Goal: Communication & Community: Share content

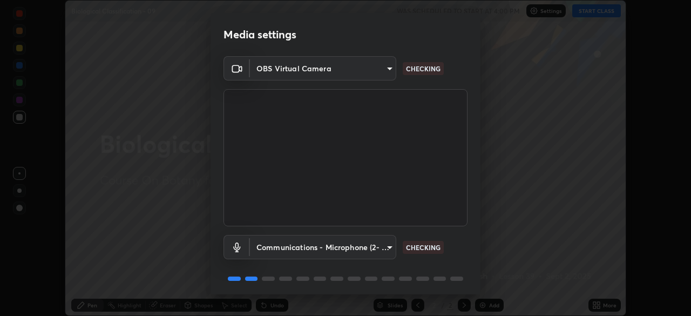
scroll to position [38, 0]
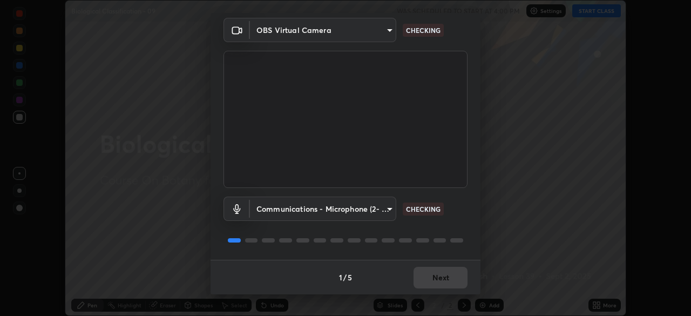
click at [389, 211] on body "Erase all Biological Classification - 09 WAS SCHEDULED TO START AT 4:00 PM Sett…" at bounding box center [345, 158] width 691 height 316
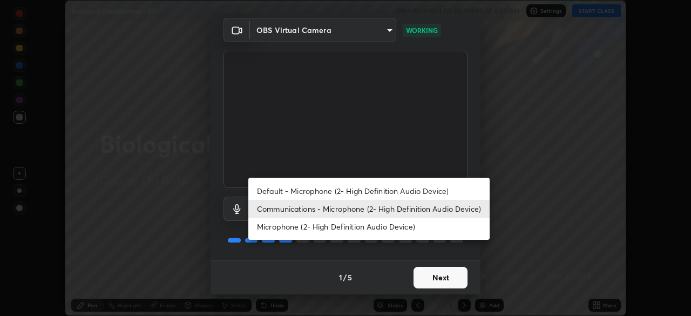
click at [377, 211] on li "Communications - Microphone (2- High Definition Audio Device)" at bounding box center [368, 209] width 241 height 18
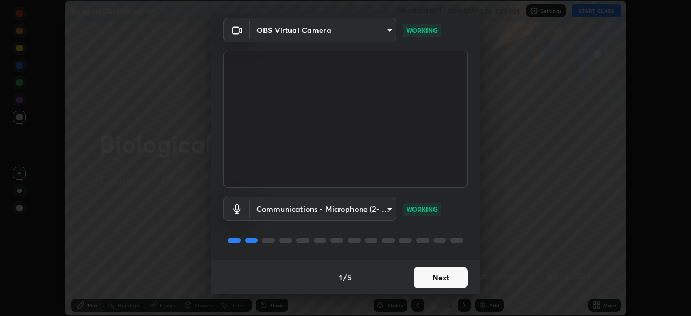
click at [434, 275] on button "Next" at bounding box center [440, 278] width 54 height 22
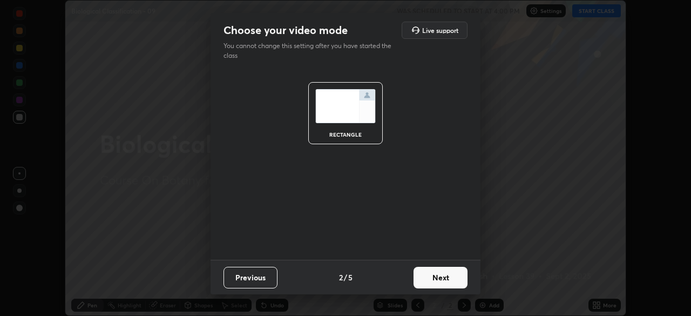
scroll to position [0, 0]
click at [443, 274] on button "Next" at bounding box center [440, 278] width 54 height 22
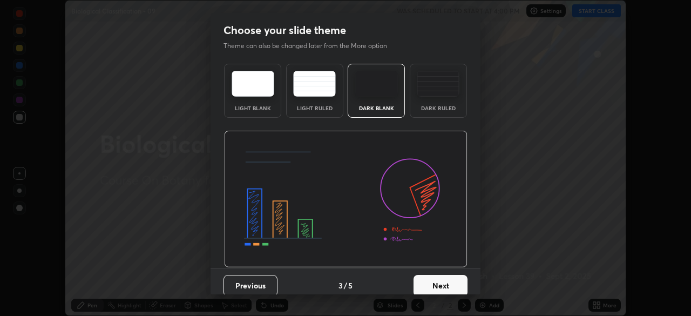
click at [437, 283] on button "Next" at bounding box center [440, 286] width 54 height 22
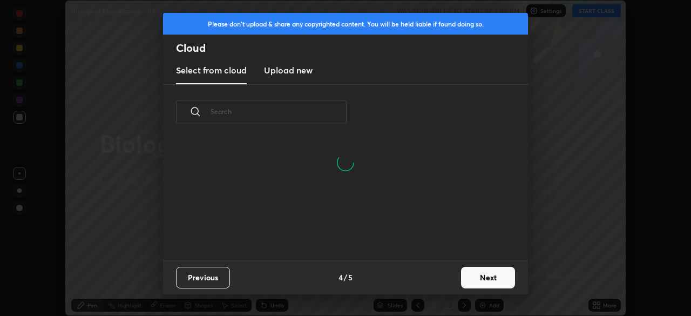
click at [475, 270] on button "Next" at bounding box center [488, 278] width 54 height 22
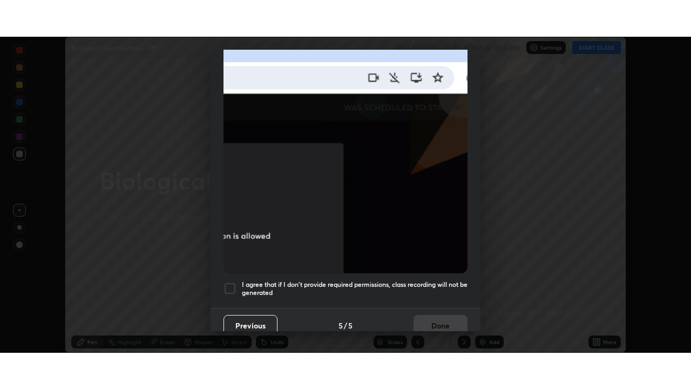
scroll to position [259, 0]
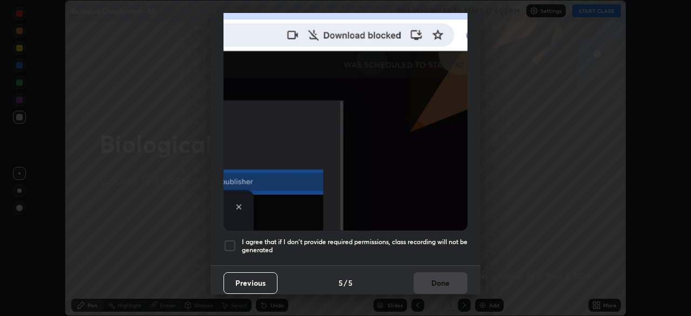
click at [232, 240] on div at bounding box center [229, 245] width 13 height 13
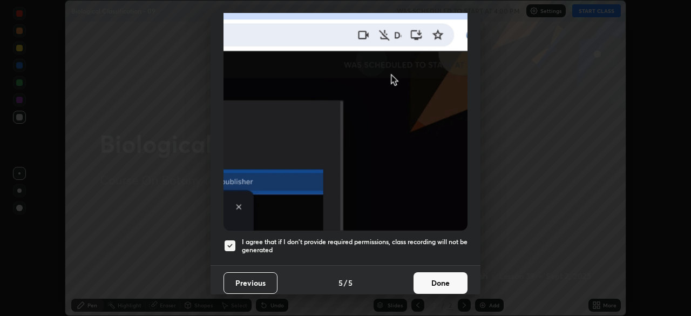
click at [433, 277] on button "Done" at bounding box center [440, 283] width 54 height 22
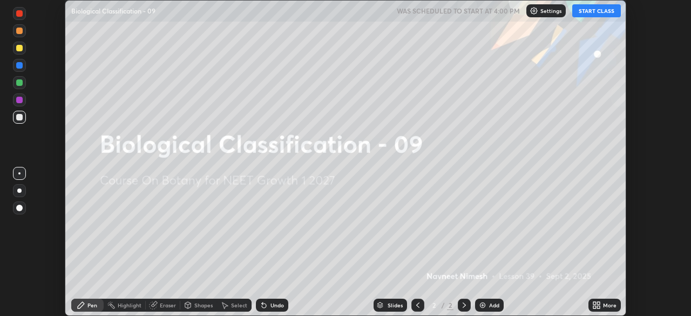
click at [594, 303] on icon at bounding box center [594, 303] width 3 height 3
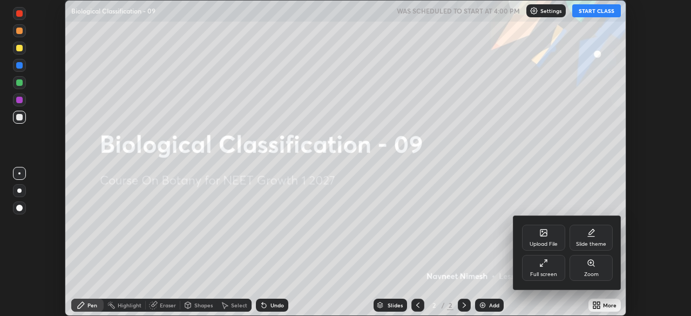
click at [541, 261] on icon at bounding box center [543, 263] width 9 height 9
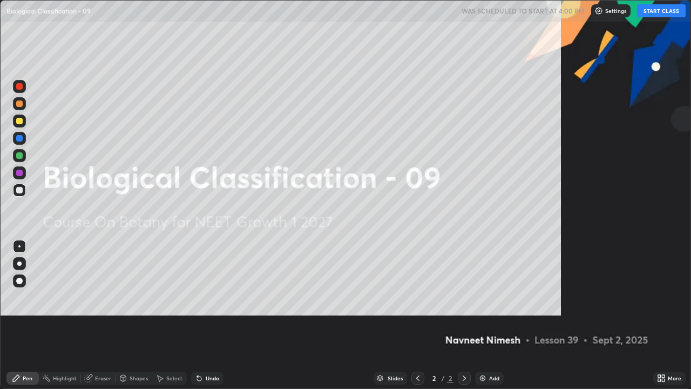
scroll to position [389, 691]
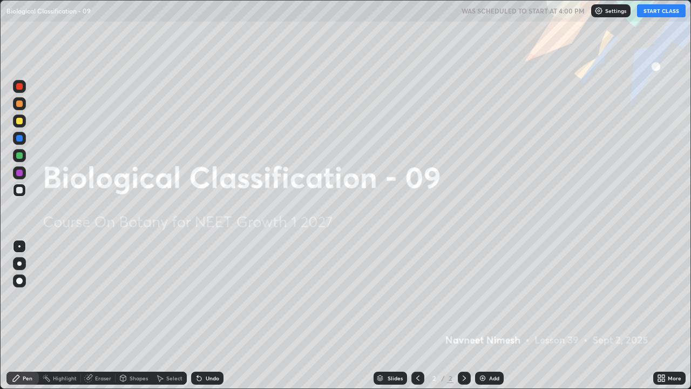
click at [655, 13] on button "START CLASS" at bounding box center [661, 10] width 49 height 13
click at [483, 315] on img at bounding box center [482, 377] width 9 height 9
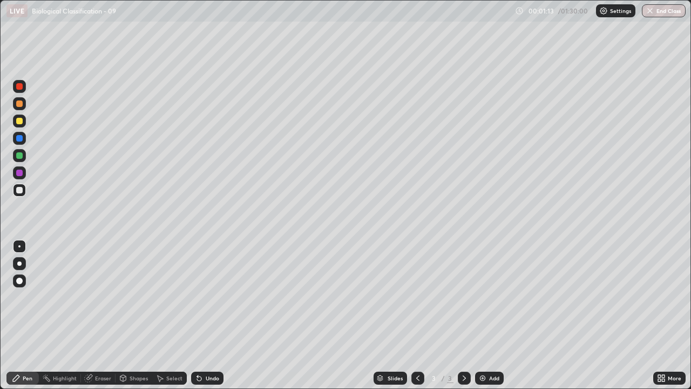
click at [23, 191] on div at bounding box center [19, 189] width 13 height 13
click at [22, 189] on div at bounding box center [19, 190] width 6 height 6
click at [22, 121] on div at bounding box center [19, 121] width 6 height 6
click at [206, 315] on div "Undo" at bounding box center [212, 377] width 13 height 5
click at [20, 277] on div at bounding box center [19, 280] width 13 height 13
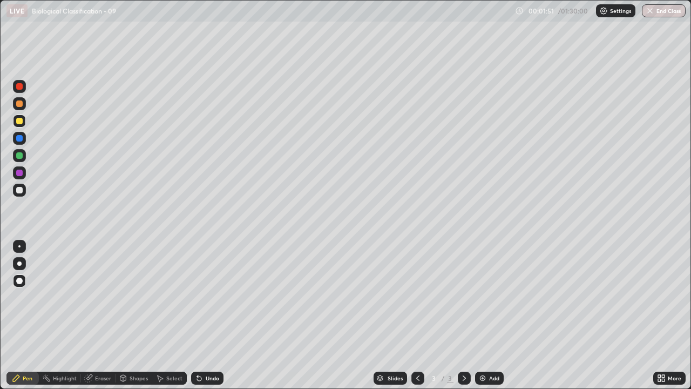
click at [200, 315] on icon at bounding box center [199, 377] width 9 height 9
click at [19, 189] on div at bounding box center [19, 190] width 6 height 6
click at [21, 157] on div at bounding box center [19, 155] width 6 height 6
click at [22, 187] on div at bounding box center [19, 189] width 13 height 13
click at [21, 173] on div at bounding box center [19, 172] width 6 height 6
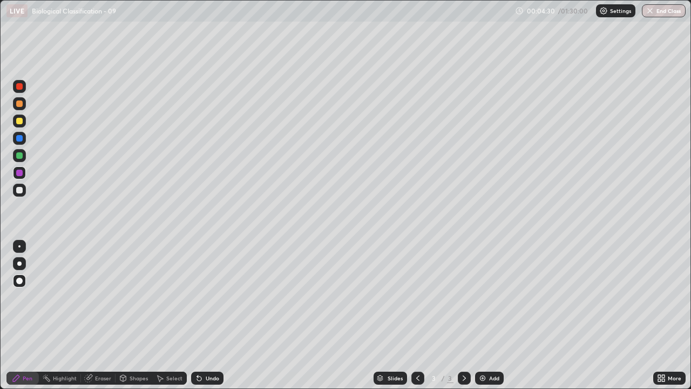
click at [22, 191] on div at bounding box center [19, 190] width 6 height 6
click at [23, 191] on div at bounding box center [19, 189] width 13 height 13
click at [21, 106] on div at bounding box center [19, 103] width 6 height 6
click at [20, 190] on div at bounding box center [19, 190] width 6 height 6
click at [21, 105] on div at bounding box center [19, 103] width 6 height 6
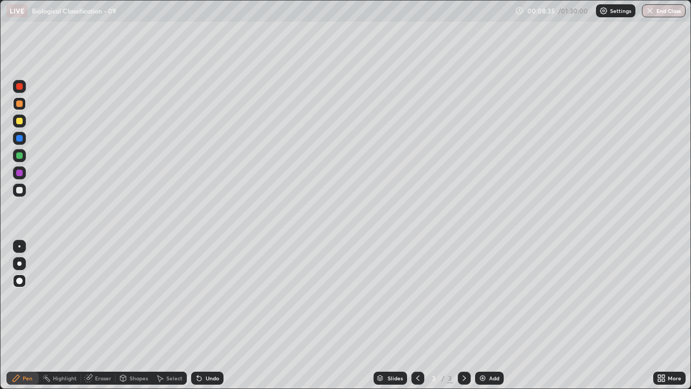
click at [20, 157] on div at bounding box center [19, 155] width 6 height 6
click at [208, 315] on div "Undo" at bounding box center [207, 377] width 32 height 13
click at [22, 105] on div at bounding box center [19, 103] width 6 height 6
click at [19, 191] on div at bounding box center [19, 190] width 6 height 6
click at [207, 315] on div "Undo" at bounding box center [212, 377] width 13 height 5
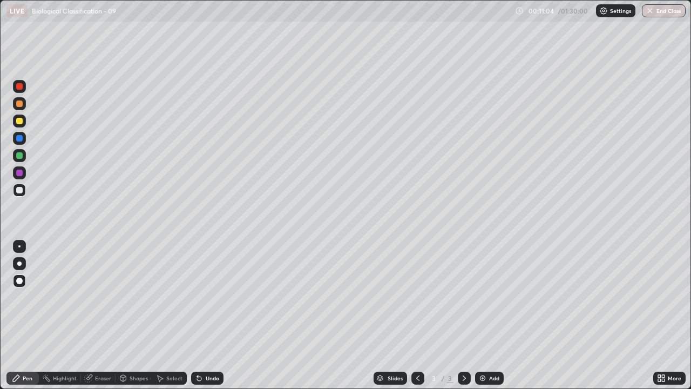
click at [21, 157] on div at bounding box center [19, 155] width 6 height 6
click at [21, 105] on div at bounding box center [19, 103] width 6 height 6
click at [22, 191] on div at bounding box center [19, 190] width 6 height 6
click at [487, 315] on div "Add" at bounding box center [489, 377] width 29 height 13
click at [17, 173] on div at bounding box center [19, 172] width 6 height 6
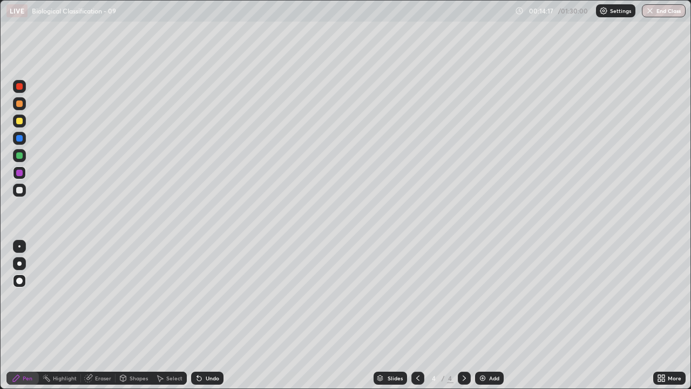
click at [21, 191] on div at bounding box center [19, 190] width 6 height 6
click at [202, 315] on div "Undo" at bounding box center [207, 377] width 32 height 13
click at [201, 315] on icon at bounding box center [199, 377] width 9 height 9
click at [19, 120] on div at bounding box center [19, 121] width 6 height 6
click at [19, 121] on div at bounding box center [19, 121] width 6 height 6
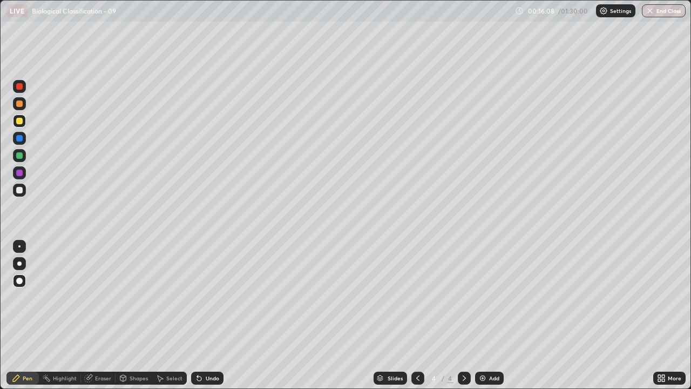
click at [417, 315] on icon at bounding box center [417, 377] width 9 height 9
click at [464, 315] on icon at bounding box center [464, 377] width 9 height 9
click at [418, 315] on icon at bounding box center [417, 377] width 9 height 9
click at [463, 315] on icon at bounding box center [464, 377] width 9 height 9
click at [22, 123] on div at bounding box center [19, 120] width 13 height 13
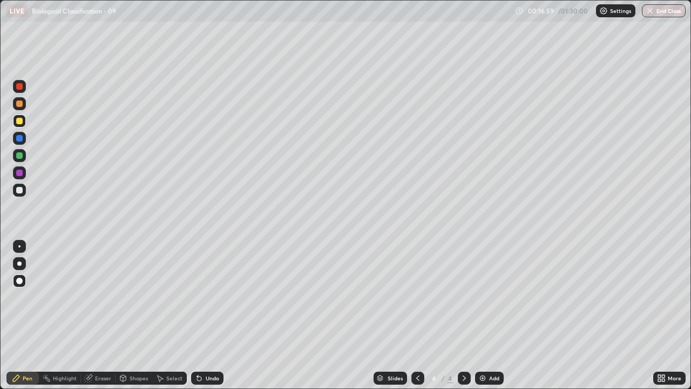
click at [19, 154] on div at bounding box center [19, 155] width 6 height 6
click at [18, 140] on div at bounding box center [19, 138] width 6 height 6
click at [19, 104] on div at bounding box center [19, 103] width 6 height 6
click at [19, 139] on div at bounding box center [19, 138] width 6 height 6
click at [19, 105] on div at bounding box center [19, 103] width 6 height 6
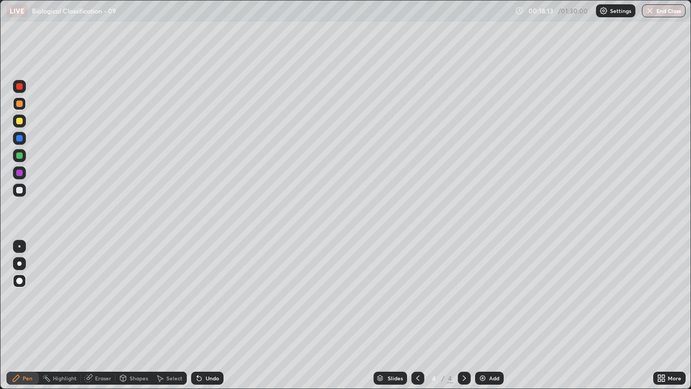
click at [20, 192] on div at bounding box center [19, 190] width 6 height 6
click at [21, 157] on div at bounding box center [19, 155] width 6 height 6
click at [19, 139] on div at bounding box center [19, 138] width 6 height 6
click at [20, 191] on div at bounding box center [19, 190] width 6 height 6
click at [486, 315] on div "Add" at bounding box center [489, 377] width 29 height 13
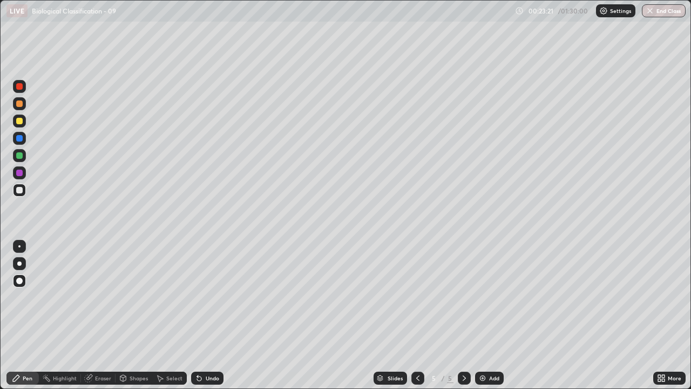
click at [22, 105] on div at bounding box center [19, 103] width 6 height 6
click at [22, 106] on div at bounding box center [19, 103] width 6 height 6
click at [19, 123] on div at bounding box center [19, 121] width 6 height 6
click at [19, 189] on div at bounding box center [19, 190] width 6 height 6
click at [199, 315] on icon at bounding box center [199, 377] width 9 height 9
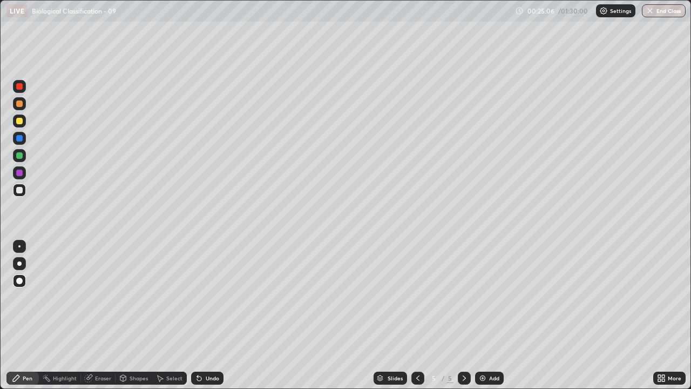
click at [19, 121] on div at bounding box center [19, 121] width 6 height 6
click at [20, 191] on div at bounding box center [19, 190] width 6 height 6
click at [22, 157] on div at bounding box center [19, 155] width 6 height 6
click at [22, 192] on div at bounding box center [19, 190] width 6 height 6
click at [19, 139] on div at bounding box center [19, 138] width 6 height 6
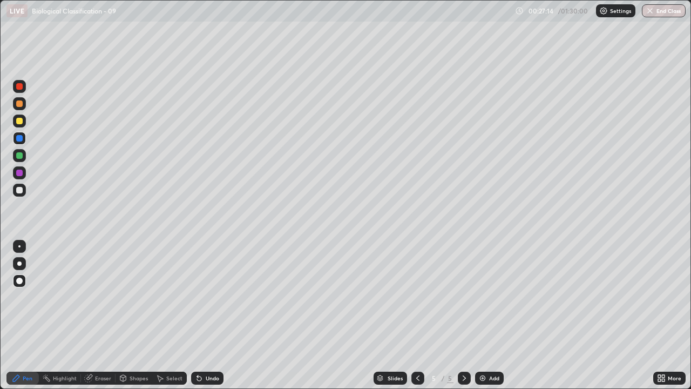
click at [20, 190] on div at bounding box center [19, 190] width 6 height 6
click at [23, 173] on div at bounding box center [19, 172] width 13 height 13
click at [19, 106] on div at bounding box center [19, 103] width 6 height 6
click at [489, 315] on div "Add" at bounding box center [494, 377] width 10 height 5
click at [19, 121] on div at bounding box center [19, 121] width 6 height 6
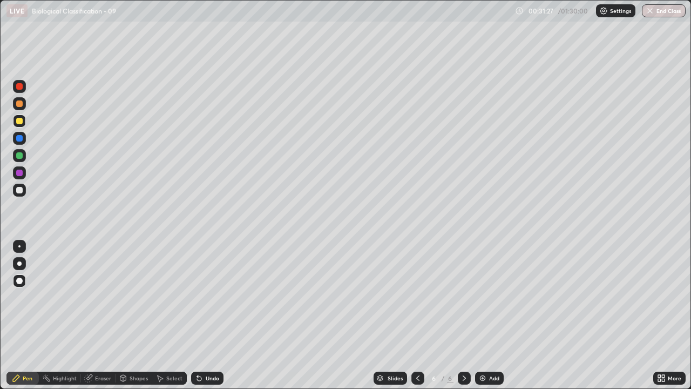
click at [22, 155] on div at bounding box center [19, 155] width 6 height 6
click at [21, 173] on div at bounding box center [19, 172] width 6 height 6
click at [21, 138] on div at bounding box center [19, 138] width 6 height 6
click at [98, 315] on div "Eraser" at bounding box center [103, 377] width 16 height 5
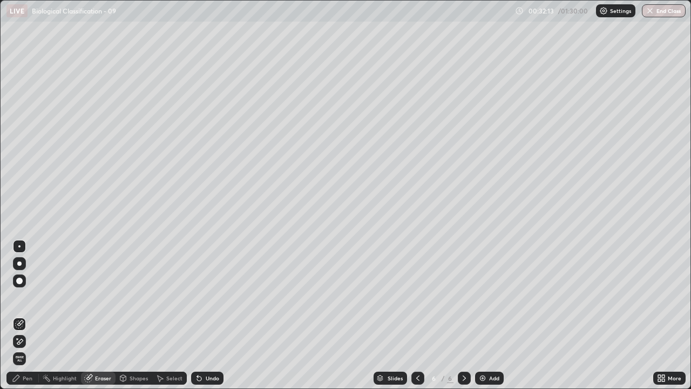
click at [18, 315] on icon at bounding box center [19, 323] width 9 height 9
click at [26, 315] on div "Pen" at bounding box center [28, 377] width 10 height 5
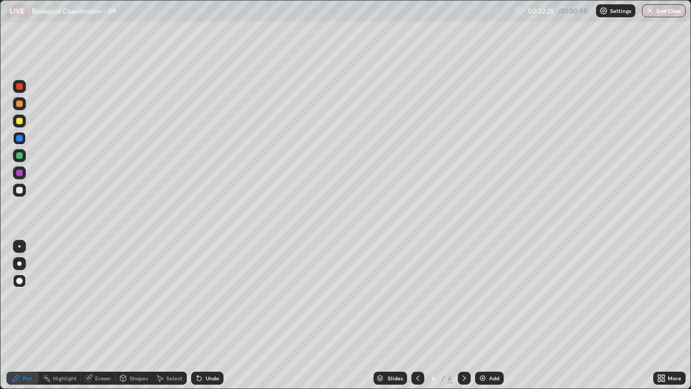
click at [19, 191] on div at bounding box center [19, 190] width 6 height 6
click at [22, 157] on div at bounding box center [19, 155] width 6 height 6
click at [20, 188] on div at bounding box center [19, 190] width 6 height 6
click at [18, 122] on div at bounding box center [19, 121] width 6 height 6
click at [18, 105] on div at bounding box center [19, 103] width 6 height 6
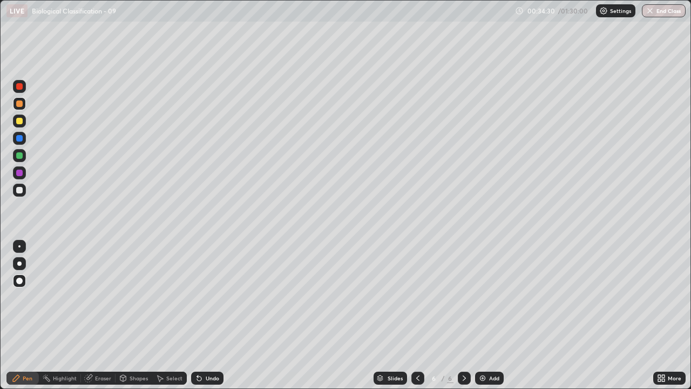
click at [21, 87] on div at bounding box center [19, 86] width 6 height 6
click at [200, 315] on icon at bounding box center [199, 377] width 9 height 9
click at [20, 190] on div at bounding box center [19, 190] width 6 height 6
click at [21, 110] on div at bounding box center [19, 103] width 13 height 13
click at [206, 315] on div "Undo" at bounding box center [212, 377] width 13 height 5
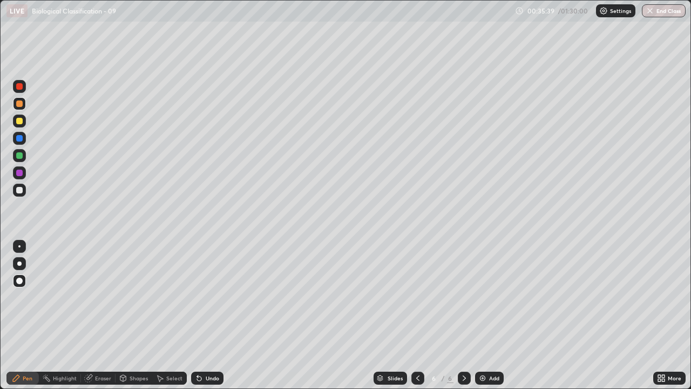
click at [20, 87] on div at bounding box center [19, 86] width 6 height 6
click at [24, 188] on div at bounding box center [19, 189] width 13 height 13
click at [17, 105] on div at bounding box center [19, 103] width 6 height 6
click at [197, 315] on icon at bounding box center [197, 375] width 1 height 1
click at [21, 87] on div at bounding box center [19, 86] width 6 height 6
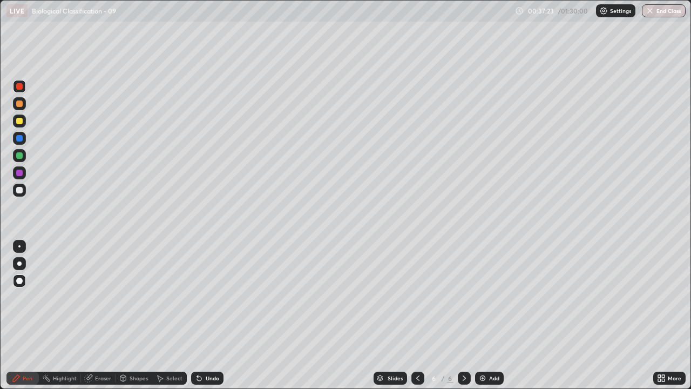
click at [20, 104] on div at bounding box center [19, 103] width 6 height 6
click at [24, 189] on div at bounding box center [19, 189] width 13 height 13
click at [199, 315] on icon at bounding box center [199, 378] width 4 height 4
click at [486, 315] on div "Add" at bounding box center [489, 377] width 29 height 13
click at [20, 138] on div at bounding box center [19, 138] width 6 height 6
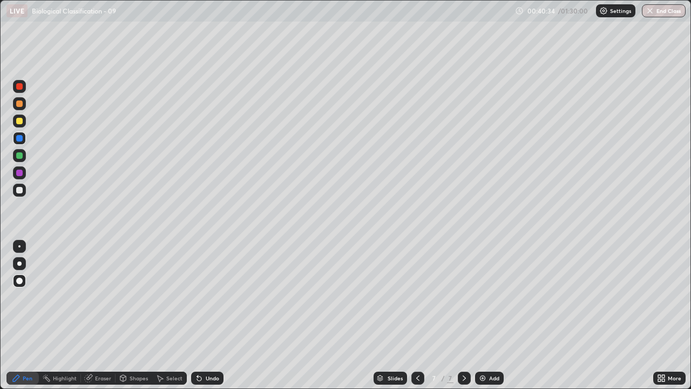
click at [21, 187] on div at bounding box center [19, 190] width 6 height 6
click at [197, 315] on icon at bounding box center [197, 375] width 1 height 1
click at [21, 108] on div at bounding box center [19, 103] width 13 height 13
click at [22, 89] on div at bounding box center [19, 86] width 13 height 13
click at [20, 192] on div at bounding box center [19, 190] width 6 height 6
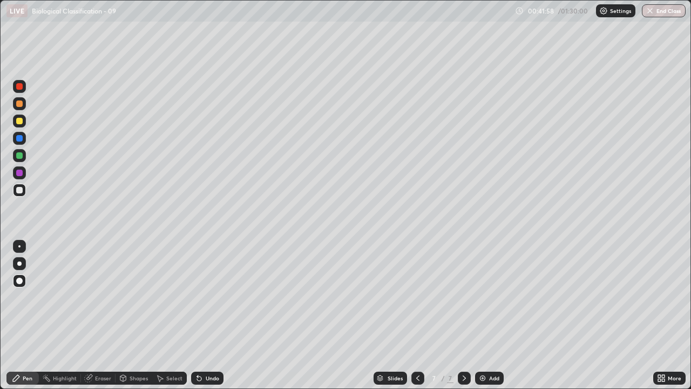
click at [24, 104] on div at bounding box center [19, 103] width 13 height 13
click at [19, 87] on div at bounding box center [19, 86] width 6 height 6
click at [197, 315] on icon at bounding box center [197, 375] width 1 height 1
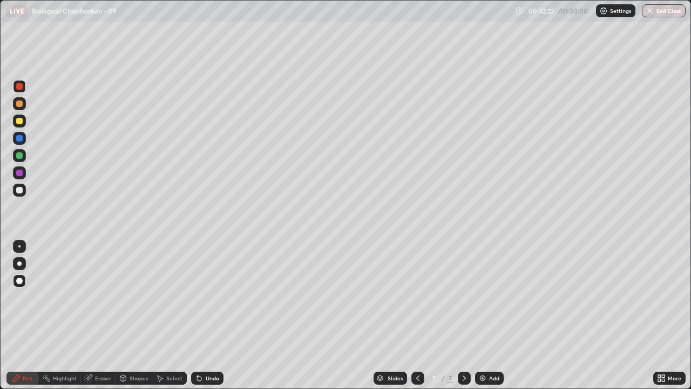
click at [197, 315] on icon at bounding box center [197, 375] width 1 height 1
click at [20, 189] on div at bounding box center [19, 190] width 6 height 6
click at [22, 103] on div at bounding box center [19, 103] width 6 height 6
click at [197, 315] on icon at bounding box center [197, 375] width 1 height 1
click at [22, 87] on div at bounding box center [19, 86] width 6 height 6
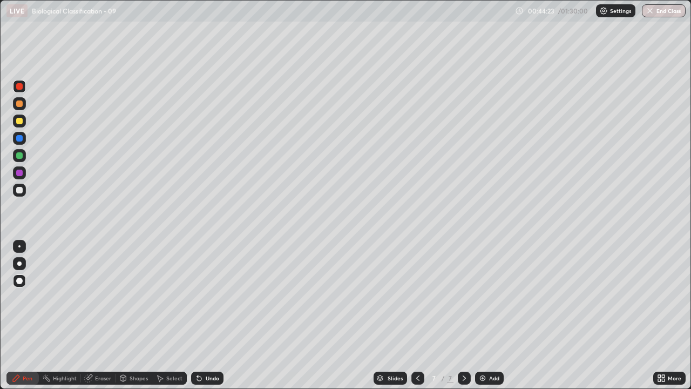
click at [487, 315] on div "Add" at bounding box center [489, 377] width 29 height 13
click at [22, 121] on div at bounding box center [19, 121] width 6 height 6
click at [197, 315] on icon at bounding box center [197, 375] width 1 height 1
click at [200, 315] on icon at bounding box center [199, 377] width 9 height 9
click at [20, 155] on div at bounding box center [19, 155] width 6 height 6
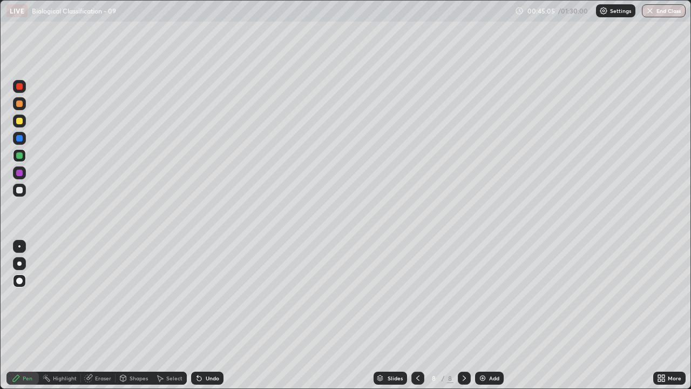
click at [197, 315] on icon at bounding box center [197, 375] width 1 height 1
click at [19, 104] on div at bounding box center [19, 103] width 6 height 6
click at [197, 315] on icon at bounding box center [197, 375] width 1 height 1
click at [19, 191] on div at bounding box center [19, 190] width 6 height 6
click at [20, 106] on div at bounding box center [19, 103] width 6 height 6
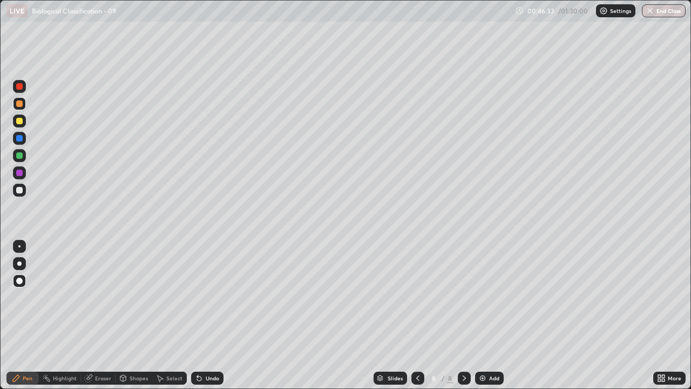
click at [19, 173] on div at bounding box center [19, 172] width 6 height 6
click at [21, 189] on div at bounding box center [19, 190] width 6 height 6
click at [199, 315] on icon at bounding box center [199, 377] width 9 height 9
click at [197, 315] on icon at bounding box center [197, 375] width 1 height 1
click at [22, 191] on div at bounding box center [19, 190] width 6 height 6
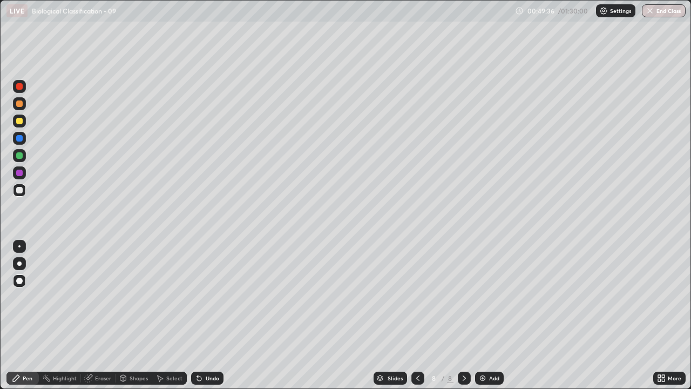
click at [23, 189] on div at bounding box center [19, 189] width 13 height 13
click at [203, 315] on div "Undo" at bounding box center [207, 377] width 32 height 13
click at [197, 315] on icon at bounding box center [197, 375] width 1 height 1
click at [22, 139] on div at bounding box center [19, 138] width 6 height 6
click at [19, 189] on div at bounding box center [19, 190] width 6 height 6
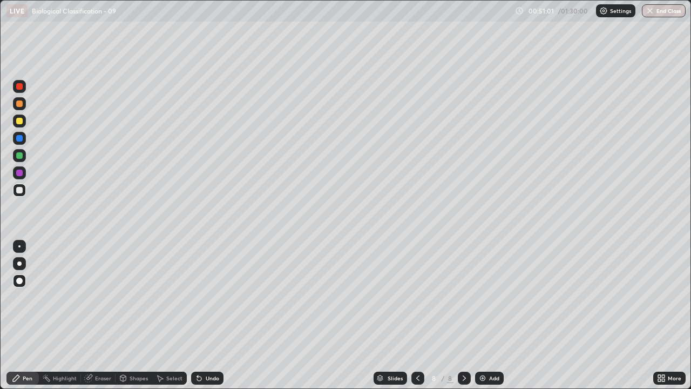
click at [20, 120] on div at bounding box center [19, 121] width 6 height 6
click at [20, 138] on div at bounding box center [19, 138] width 6 height 6
click at [25, 123] on div at bounding box center [19, 120] width 13 height 13
click at [19, 189] on div at bounding box center [19, 190] width 6 height 6
click at [20, 191] on div at bounding box center [19, 190] width 6 height 6
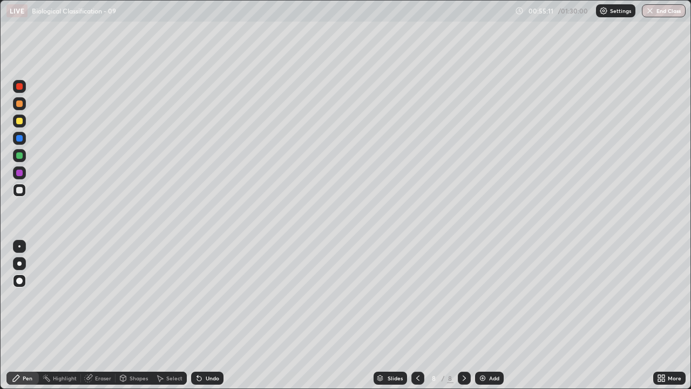
click at [197, 315] on icon at bounding box center [197, 375] width 1 height 1
click at [487, 315] on div "Add" at bounding box center [489, 377] width 29 height 13
click at [417, 315] on icon at bounding box center [417, 377] width 9 height 9
click at [464, 315] on icon at bounding box center [464, 377] width 9 height 9
click at [20, 154] on div at bounding box center [19, 155] width 6 height 6
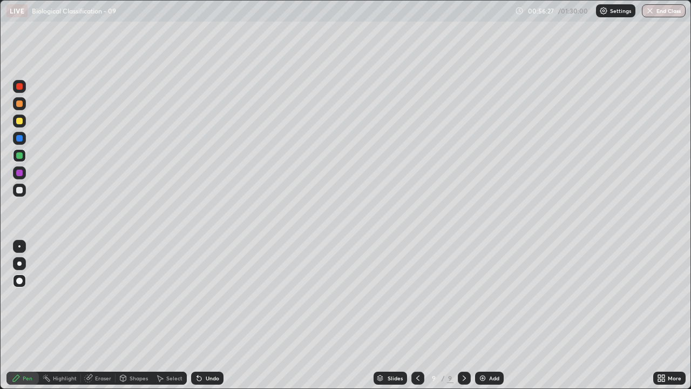
click at [19, 120] on div at bounding box center [19, 121] width 6 height 6
click at [17, 154] on div at bounding box center [19, 155] width 6 height 6
click at [197, 315] on icon at bounding box center [197, 375] width 1 height 1
click at [198, 315] on icon at bounding box center [199, 378] width 4 height 4
click at [195, 315] on icon at bounding box center [199, 377] width 9 height 9
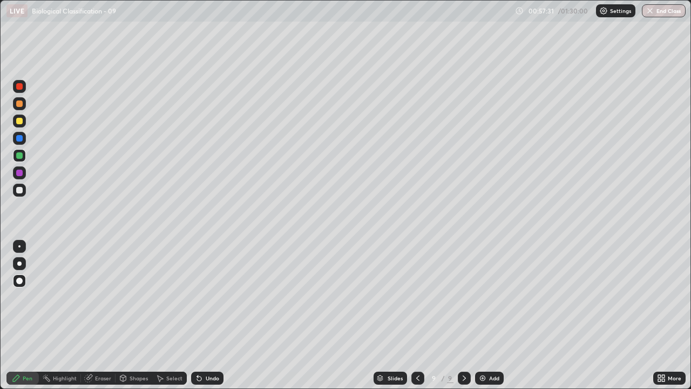
click at [14, 191] on div at bounding box center [19, 189] width 13 height 13
click at [19, 157] on div at bounding box center [19, 155] width 6 height 6
click at [197, 315] on icon at bounding box center [199, 378] width 4 height 4
click at [21, 191] on div at bounding box center [19, 190] width 6 height 6
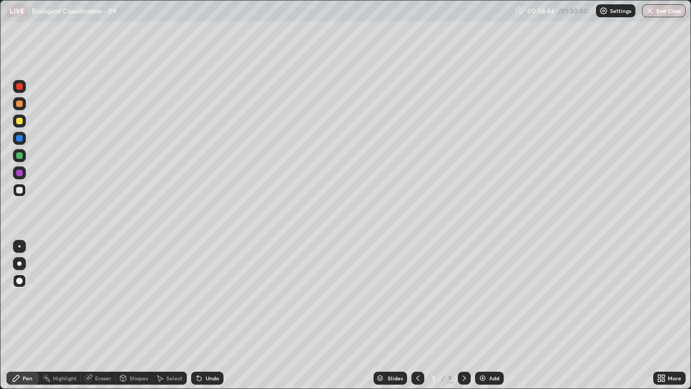
click at [19, 155] on div at bounding box center [19, 155] width 6 height 6
click at [20, 190] on div at bounding box center [19, 190] width 6 height 6
click at [418, 315] on icon at bounding box center [417, 377] width 9 height 9
click at [458, 315] on div at bounding box center [464, 377] width 13 height 13
click at [607, 315] on div "Slides 9 / 9 Add" at bounding box center [438, 378] width 430 height 22
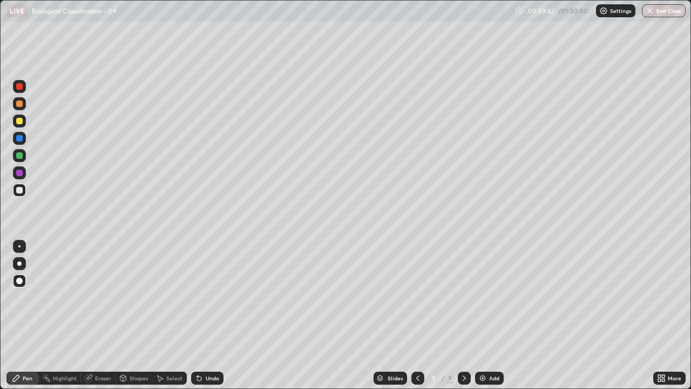
click at [669, 315] on div "More" at bounding box center [674, 377] width 13 height 5
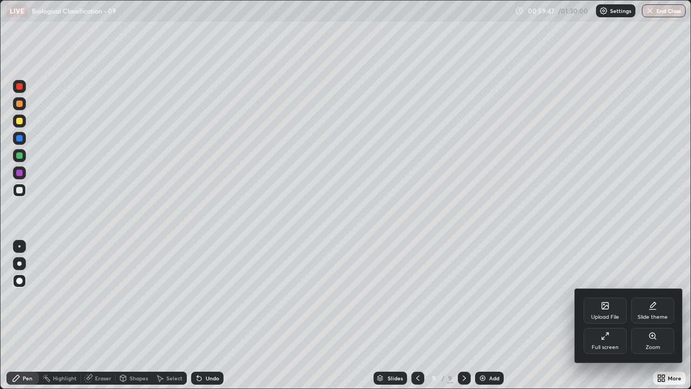
click at [20, 191] on div at bounding box center [345, 194] width 691 height 389
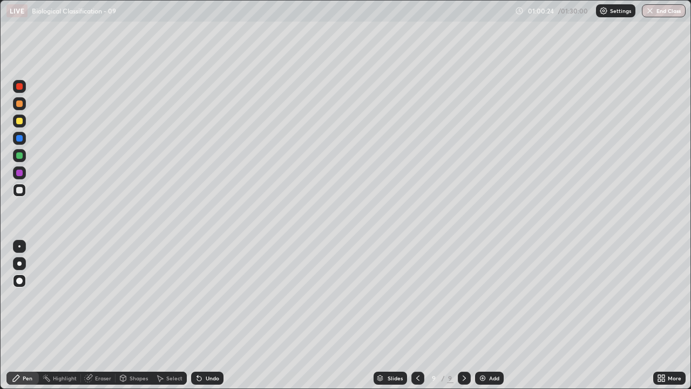
click at [20, 188] on div at bounding box center [19, 190] width 6 height 6
click at [20, 154] on div at bounding box center [19, 155] width 6 height 6
click at [20, 189] on div at bounding box center [19, 190] width 6 height 6
click at [19, 156] on div at bounding box center [19, 155] width 6 height 6
click at [20, 190] on div at bounding box center [19, 190] width 6 height 6
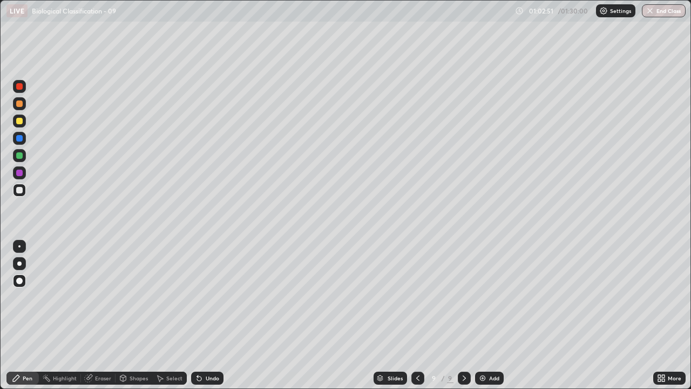
click at [488, 315] on div "Add" at bounding box center [489, 377] width 29 height 13
click at [21, 103] on div at bounding box center [19, 103] width 6 height 6
click at [21, 124] on div at bounding box center [19, 120] width 13 height 13
click at [199, 315] on icon at bounding box center [199, 378] width 4 height 4
click at [21, 157] on div at bounding box center [19, 155] width 6 height 6
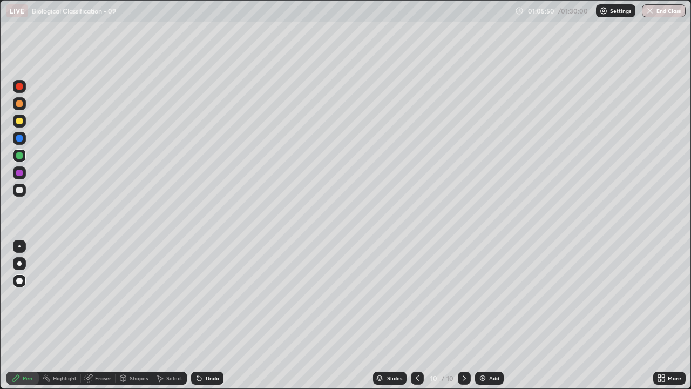
click at [24, 191] on div at bounding box center [19, 189] width 13 height 13
click at [22, 121] on div at bounding box center [19, 121] width 6 height 6
click at [197, 315] on icon at bounding box center [197, 375] width 1 height 1
click at [20, 155] on div at bounding box center [19, 155] width 6 height 6
click at [198, 315] on icon at bounding box center [199, 378] width 4 height 4
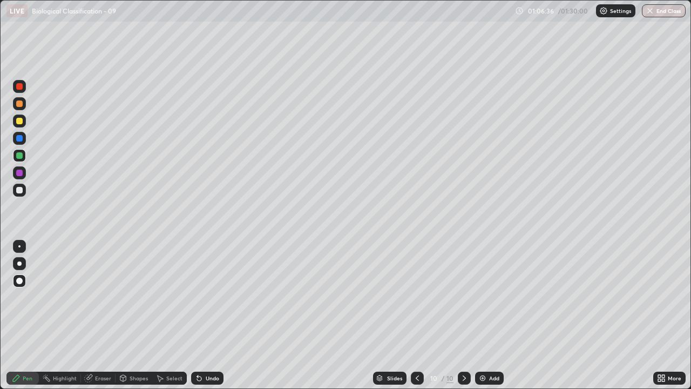
click at [21, 190] on div at bounding box center [19, 190] width 6 height 6
click at [99, 315] on div "Eraser" at bounding box center [103, 377] width 16 height 5
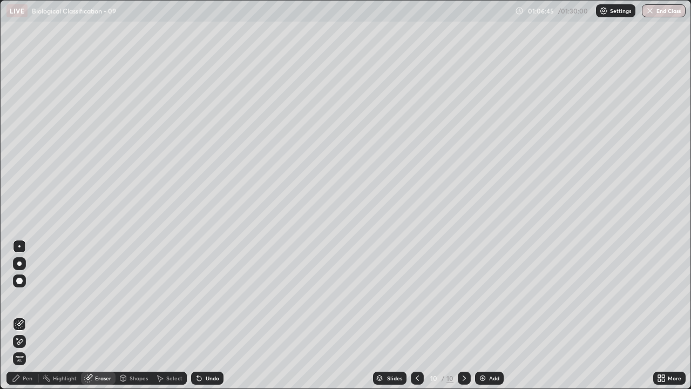
click at [21, 315] on icon at bounding box center [19, 323] width 9 height 9
click at [32, 315] on div "Pen" at bounding box center [22, 377] width 32 height 13
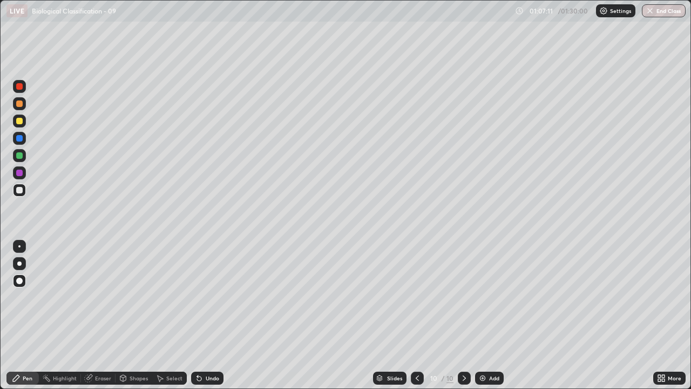
click at [22, 122] on div at bounding box center [19, 121] width 6 height 6
click at [21, 140] on div at bounding box center [19, 138] width 6 height 6
click at [21, 189] on div at bounding box center [19, 190] width 6 height 6
click at [22, 122] on div at bounding box center [19, 121] width 6 height 6
click at [20, 172] on div at bounding box center [19, 172] width 6 height 6
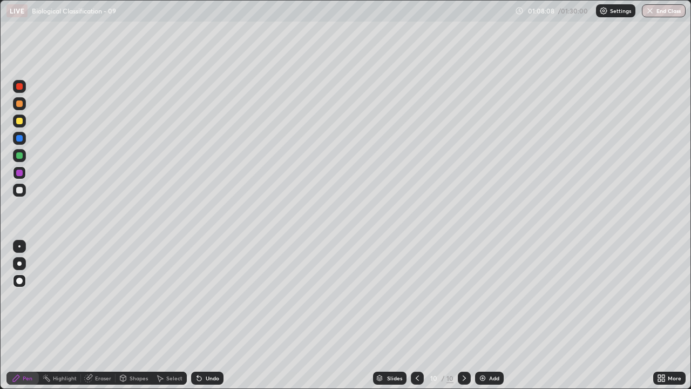
click at [21, 123] on div at bounding box center [19, 121] width 6 height 6
click at [21, 155] on div at bounding box center [19, 155] width 6 height 6
click at [19, 189] on div at bounding box center [19, 190] width 6 height 6
click at [197, 315] on icon at bounding box center [197, 375] width 1 height 1
click at [197, 315] on icon at bounding box center [199, 378] width 4 height 4
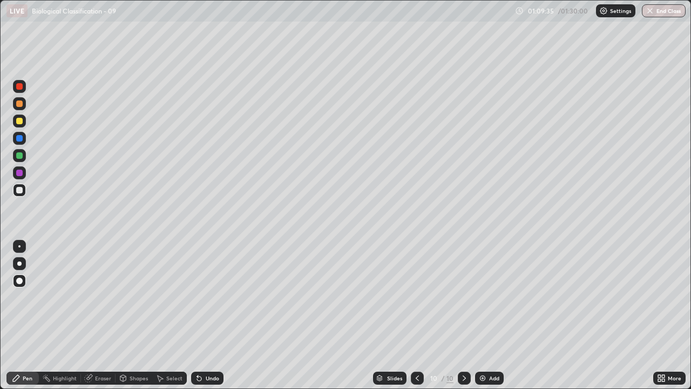
click at [19, 139] on div at bounding box center [19, 138] width 6 height 6
click at [19, 174] on div at bounding box center [19, 172] width 6 height 6
click at [21, 173] on div at bounding box center [19, 172] width 6 height 6
click at [197, 315] on icon at bounding box center [199, 378] width 4 height 4
click at [20, 123] on div at bounding box center [19, 121] width 6 height 6
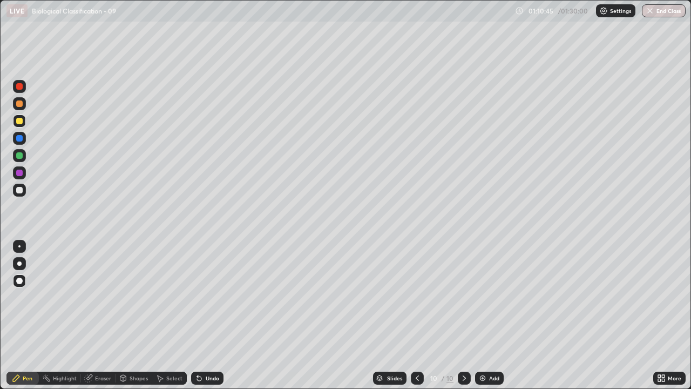
click at [23, 155] on div at bounding box center [19, 155] width 13 height 13
click at [197, 315] on icon at bounding box center [197, 375] width 1 height 1
click at [18, 191] on div at bounding box center [19, 190] width 6 height 6
click at [19, 87] on div at bounding box center [19, 86] width 6 height 6
click at [24, 191] on div at bounding box center [19, 189] width 13 height 13
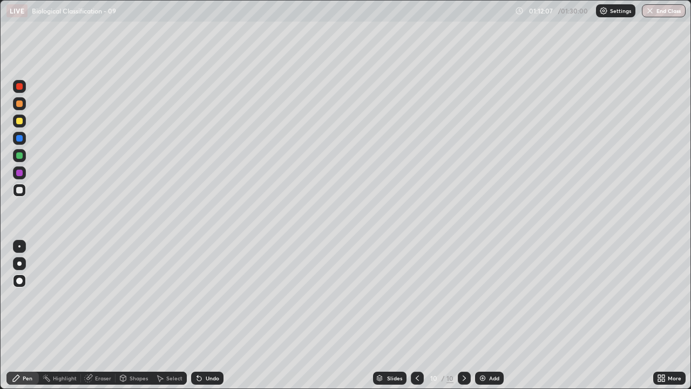
click at [21, 194] on div at bounding box center [19, 189] width 13 height 13
click at [21, 140] on div at bounding box center [19, 138] width 6 height 6
click at [21, 189] on div at bounding box center [19, 190] width 6 height 6
click at [21, 158] on div at bounding box center [19, 155] width 6 height 6
click at [20, 189] on div at bounding box center [19, 190] width 6 height 6
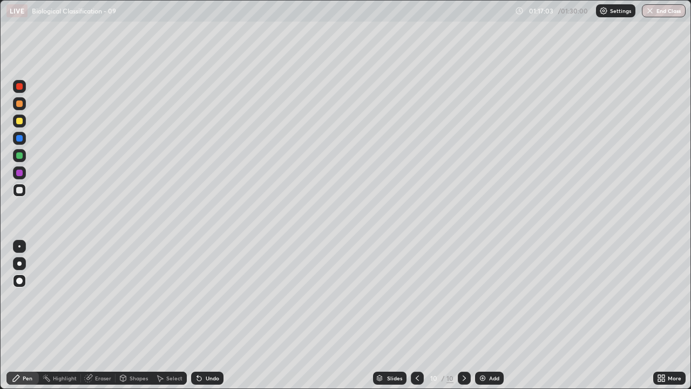
click at [197, 315] on icon at bounding box center [199, 378] width 4 height 4
click at [197, 315] on icon at bounding box center [197, 375] width 1 height 1
click at [22, 171] on div at bounding box center [19, 172] width 6 height 6
click at [20, 188] on div at bounding box center [19, 190] width 6 height 6
click at [207, 315] on div "Undo" at bounding box center [212, 377] width 13 height 5
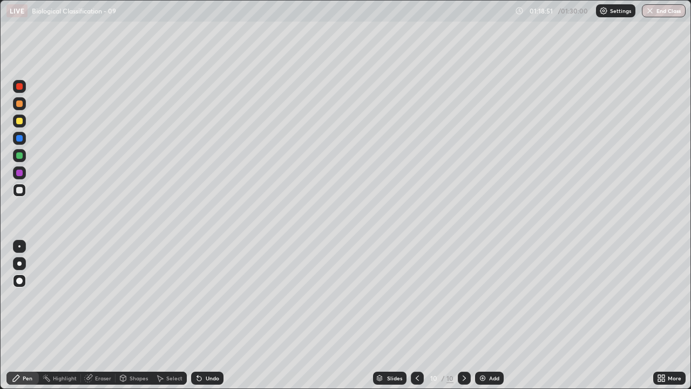
click at [206, 315] on div "Undo" at bounding box center [207, 377] width 32 height 13
click at [664, 12] on button "End Class" at bounding box center [664, 10] width 44 height 13
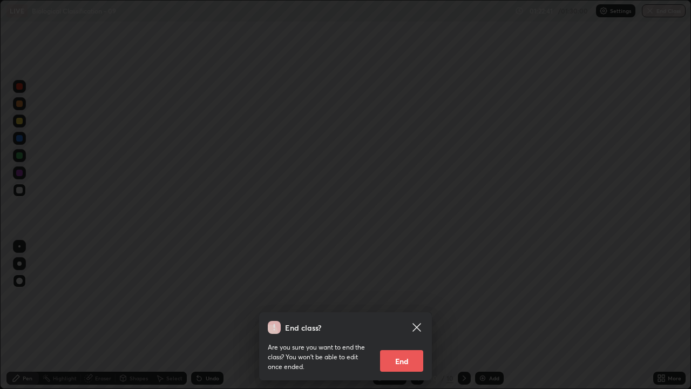
click at [406, 315] on button "End" at bounding box center [401, 361] width 43 height 22
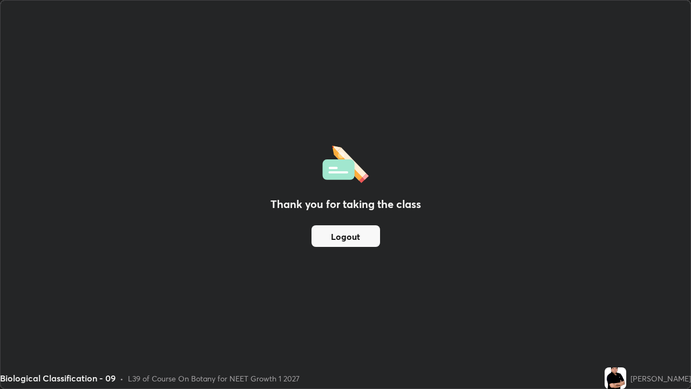
click at [368, 236] on button "Logout" at bounding box center [345, 236] width 69 height 22
click at [366, 239] on button "Logout" at bounding box center [345, 236] width 69 height 22
